Goal: Task Accomplishment & Management: Complete application form

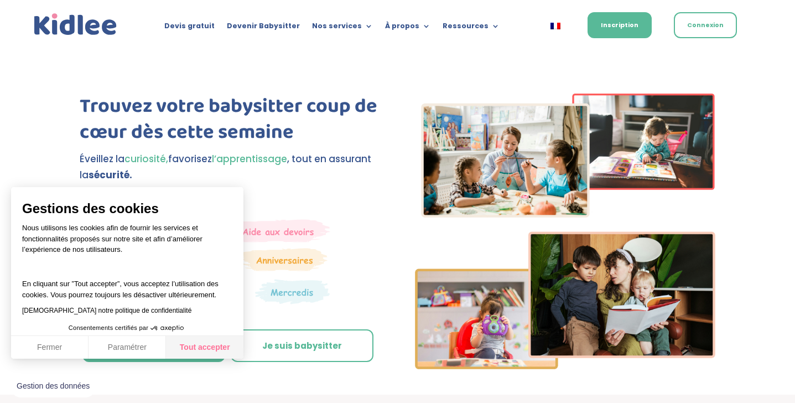
click at [208, 338] on button "Tout accepter" at bounding box center [204, 347] width 77 height 23
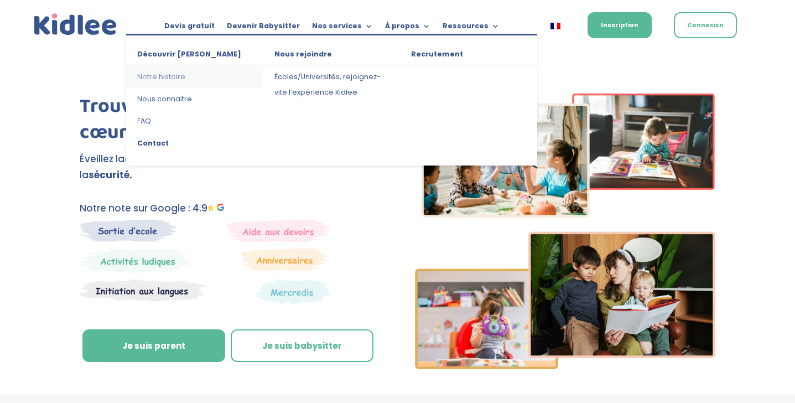
click at [168, 76] on link "Notre histoire" at bounding box center [194, 77] width 137 height 22
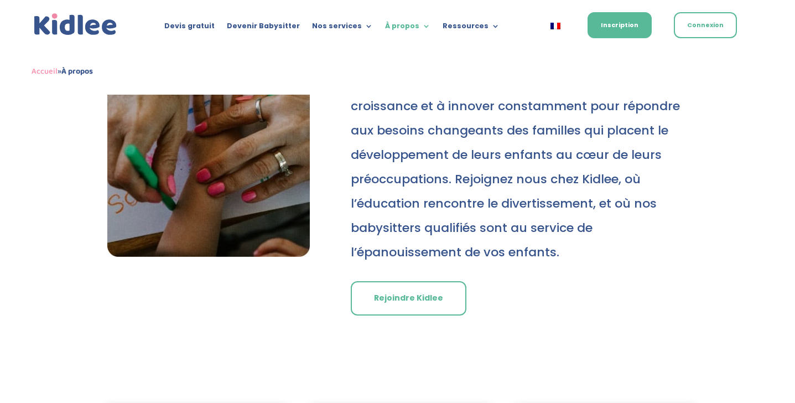
scroll to position [569, 0]
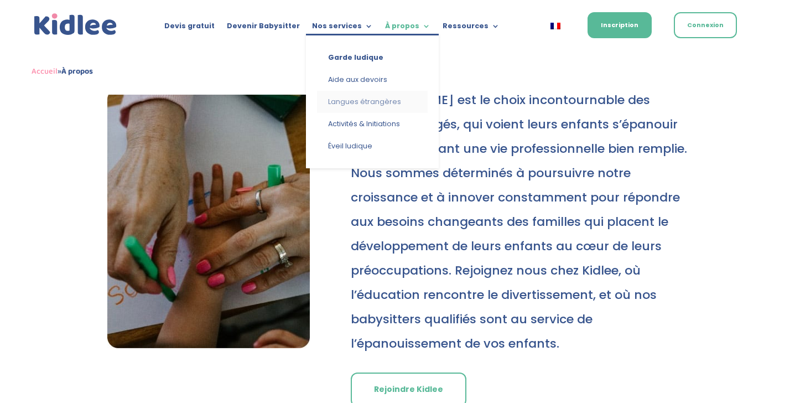
click at [352, 98] on link "Langues étrangères" at bounding box center [372, 102] width 111 height 22
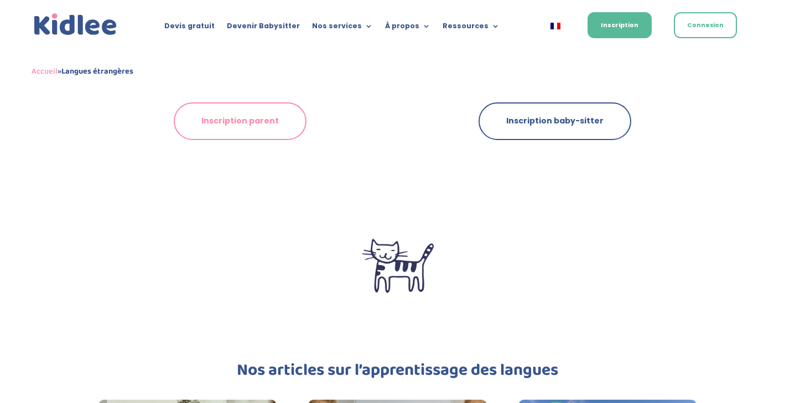
scroll to position [1639, 0]
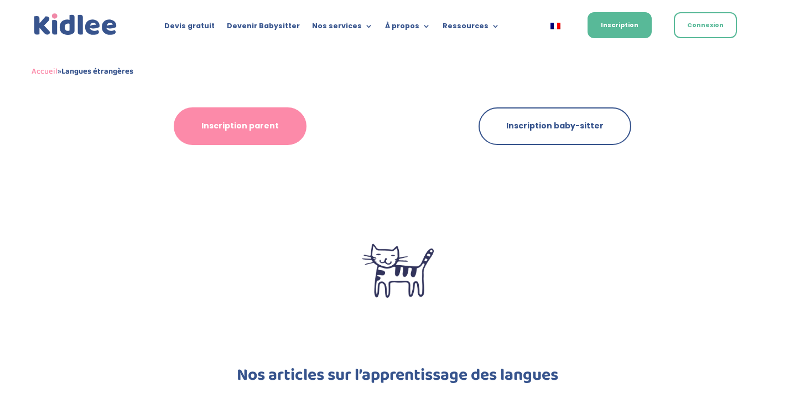
click at [247, 122] on link "Inscription parent" at bounding box center [240, 126] width 133 height 38
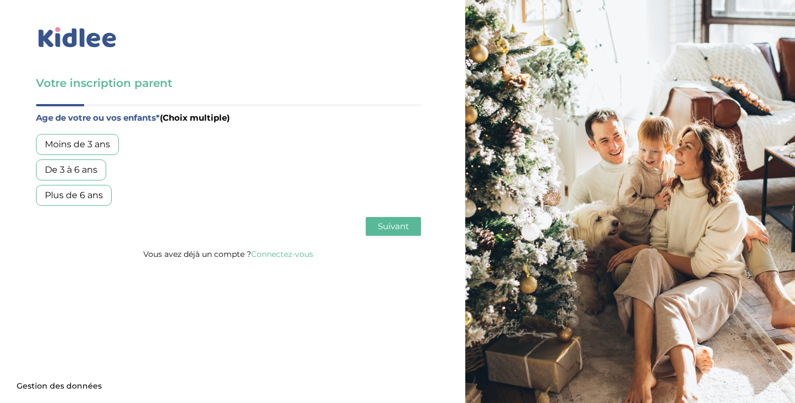
click at [91, 170] on div "De 3 à 6 ans" at bounding box center [71, 169] width 70 height 21
click at [84, 199] on div "Plus de 6 ans" at bounding box center [74, 195] width 76 height 21
click at [391, 221] on span "Suivant" at bounding box center [393, 226] width 31 height 11
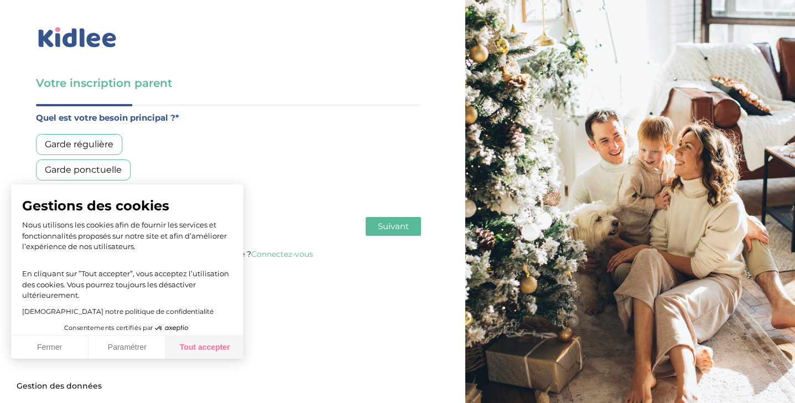
click at [197, 344] on button "Tout accepter" at bounding box center [204, 347] width 77 height 23
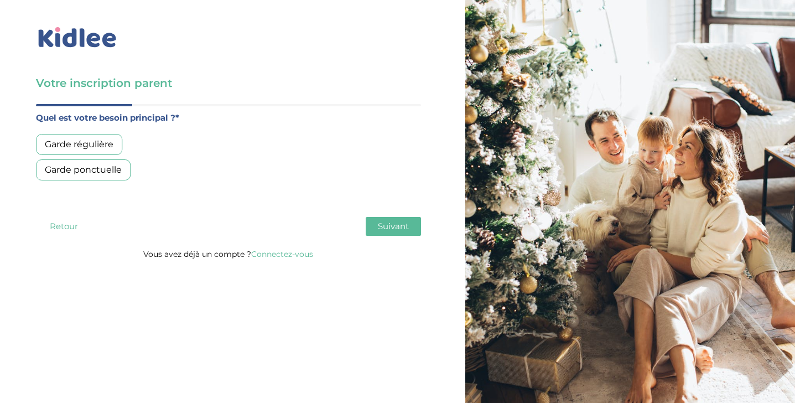
click at [74, 156] on div "Garde régulière Garde ponctuelle" at bounding box center [228, 157] width 385 height 46
click at [76, 149] on div "Garde régulière" at bounding box center [79, 144] width 86 height 21
click at [384, 223] on span "Suivant" at bounding box center [393, 226] width 31 height 11
